Goal: Task Accomplishment & Management: Complete application form

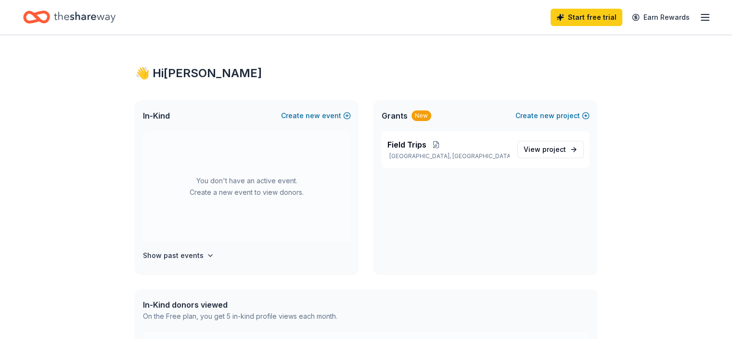
click at [688, 23] on div "Start free trial Earn Rewards" at bounding box center [631, 17] width 160 height 23
click at [700, 15] on icon "button" at bounding box center [706, 18] width 12 height 12
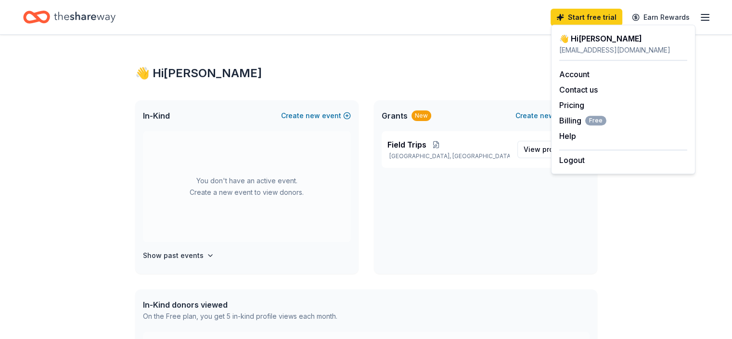
click at [512, 62] on div "👋 Hi [PERSON_NAME] In-Kind Create new event You don't have an active event. Cre…" at bounding box center [366, 306] width 493 height 543
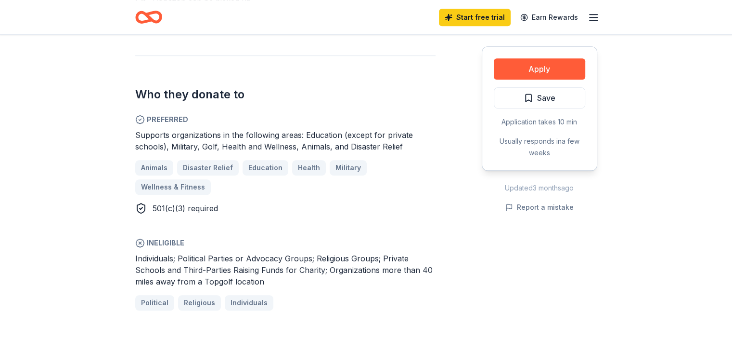
scroll to position [550, 0]
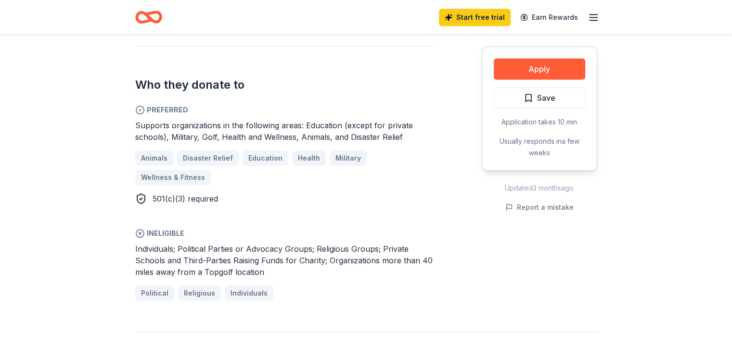
click at [348, 261] on div "Individuals; Political Parties or Advocacy Groups; Religious Groups; Private Sc…" at bounding box center [285, 260] width 300 height 35
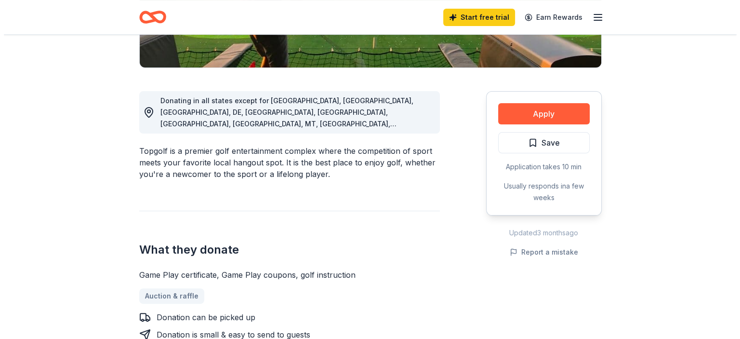
scroll to position [226, 0]
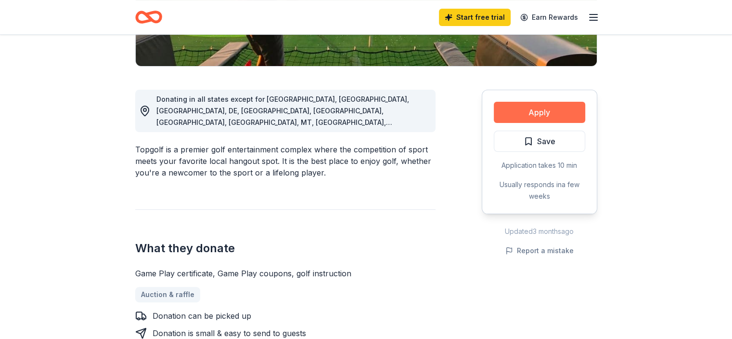
click at [543, 114] on button "Apply" at bounding box center [539, 112] width 91 height 21
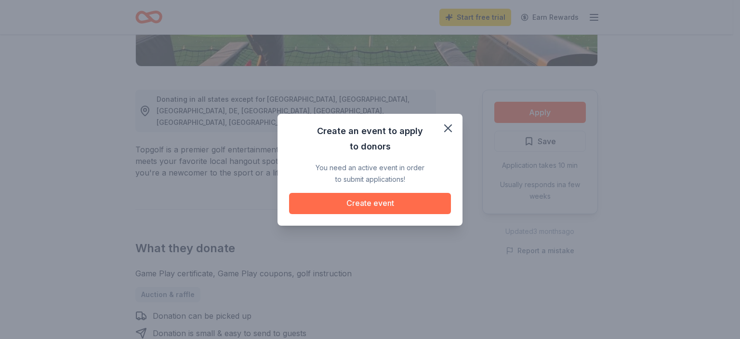
click at [370, 201] on button "Create event" at bounding box center [370, 203] width 162 height 21
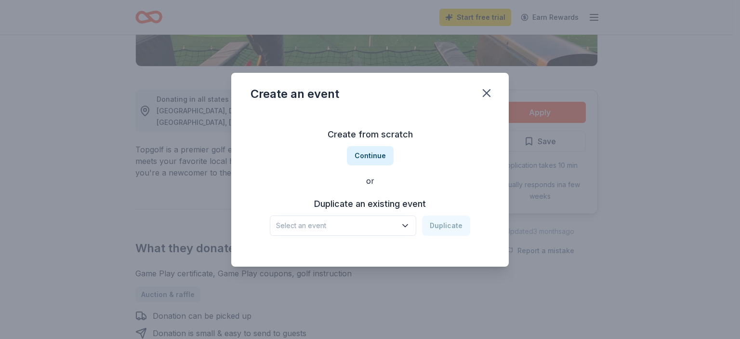
click at [372, 227] on span "Select an event" at bounding box center [336, 226] width 120 height 12
click at [383, 156] on button "Continue" at bounding box center [370, 155] width 47 height 19
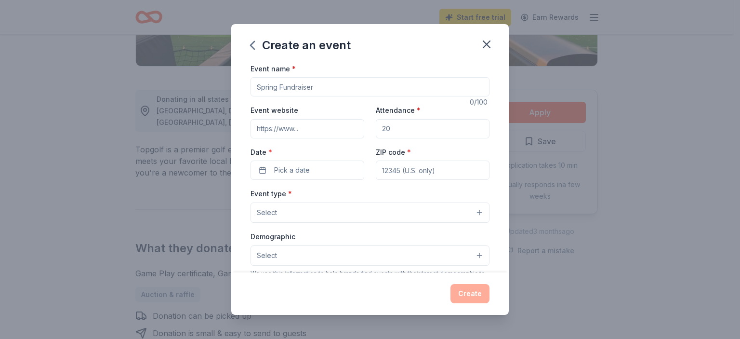
click at [354, 87] on input "Event name *" at bounding box center [369, 86] width 239 height 19
type input "guardianangelcs.com"
click at [389, 129] on input "Attendance *" at bounding box center [433, 128] width 114 height 19
type input "100"
click at [333, 162] on button "Pick a date" at bounding box center [307, 169] width 114 height 19
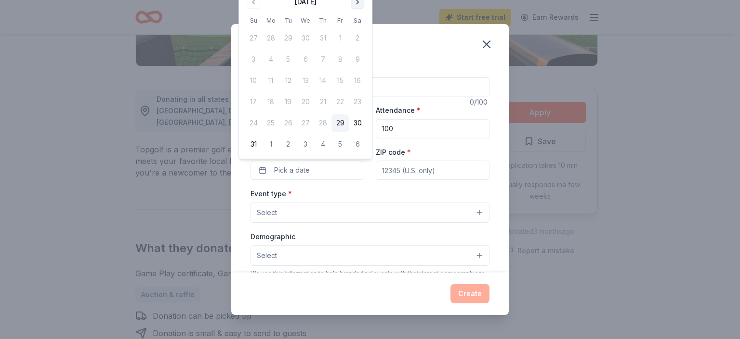
click at [355, 1] on button "Go to next month" at bounding box center [357, 1] width 13 height 13
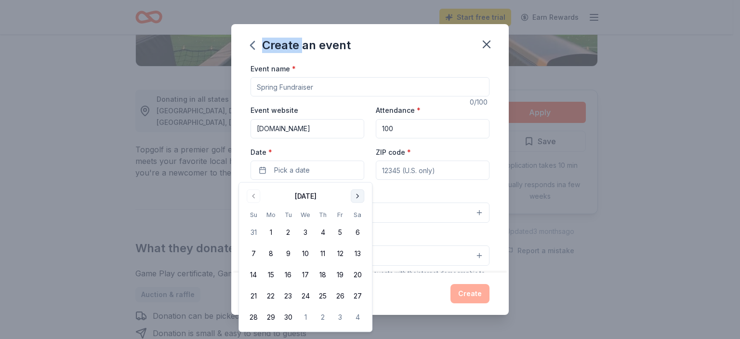
click at [355, 1] on div "Create an event Event name * 0 /100 Event website guardianangelcs.com Attendanc…" at bounding box center [370, 169] width 740 height 339
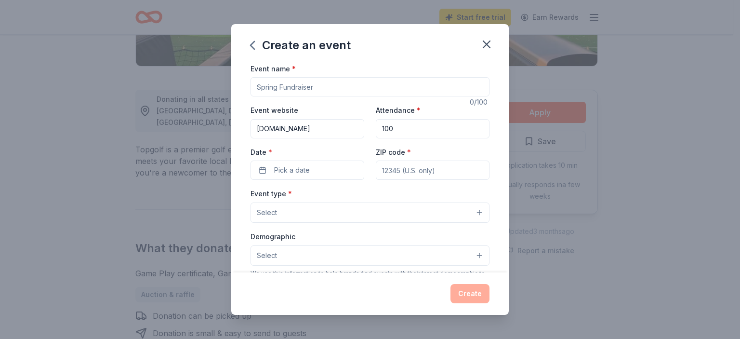
click at [143, 129] on div "Create an event Event name * 0 /100 Event website guardianangelcs.com Attendanc…" at bounding box center [370, 169] width 740 height 339
